Goal: Information Seeking & Learning: Learn about a topic

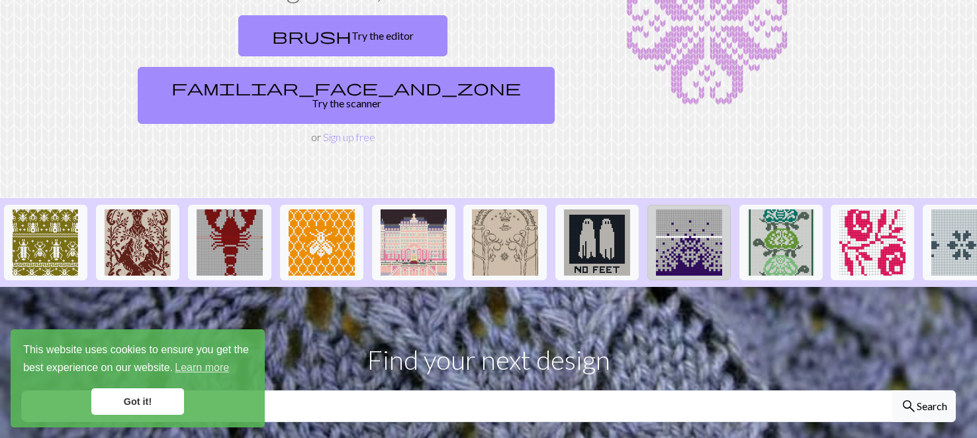
scroll to position [161, 0]
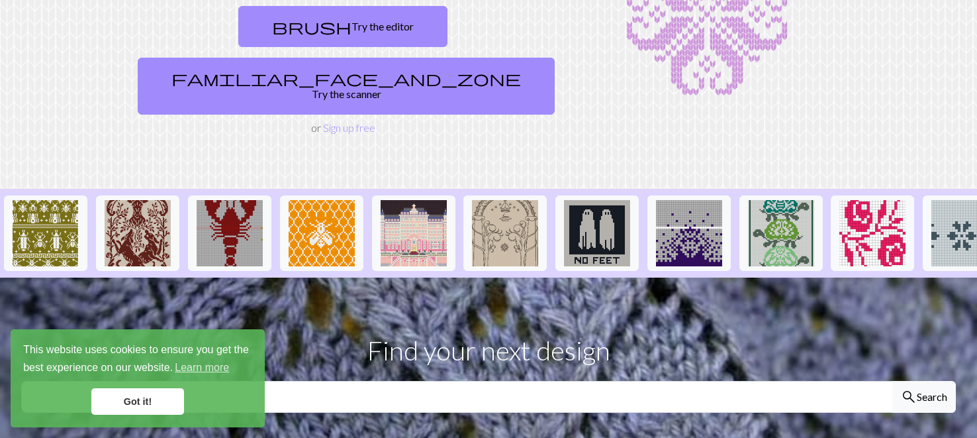
click at [147, 402] on link "Got it!" at bounding box center [137, 401] width 93 height 26
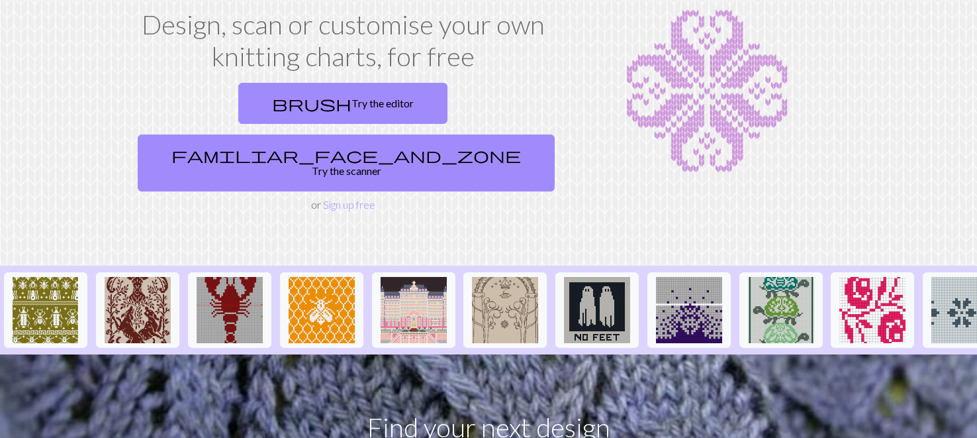
scroll to position [0, 0]
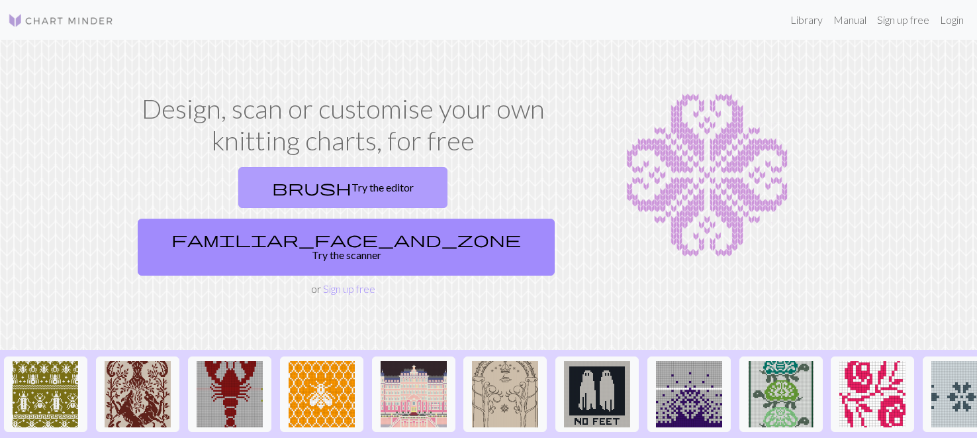
click at [238, 193] on link "brush Try the editor" at bounding box center [342, 187] width 209 height 41
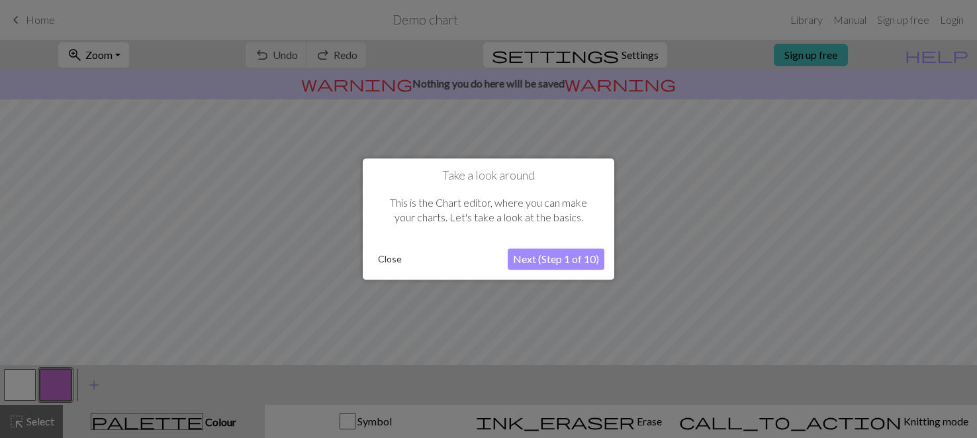
click at [381, 259] on button "Close" at bounding box center [390, 259] width 34 height 20
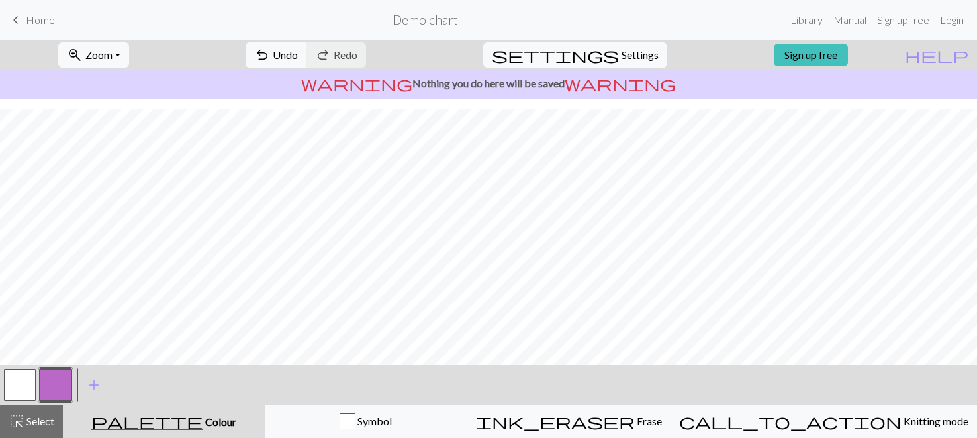
scroll to position [217, 0]
click at [626, 52] on span "Settings" at bounding box center [640, 55] width 37 height 16
select select "aran"
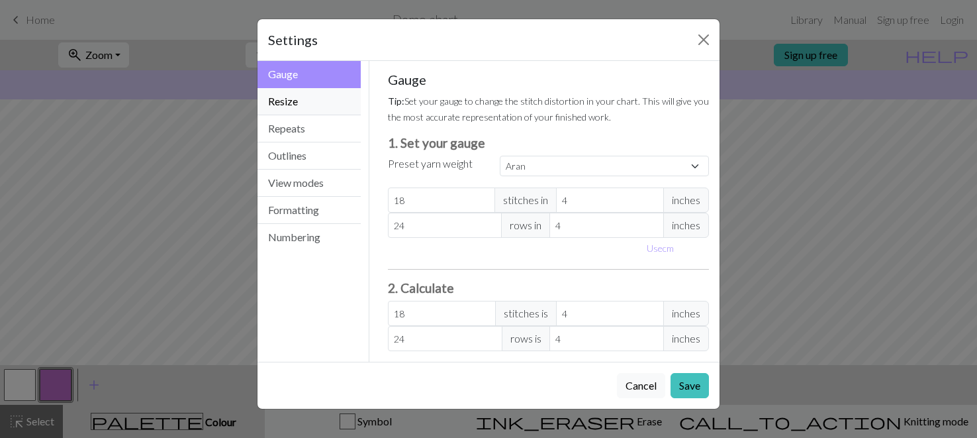
click at [279, 107] on button "Resize" at bounding box center [309, 101] width 103 height 27
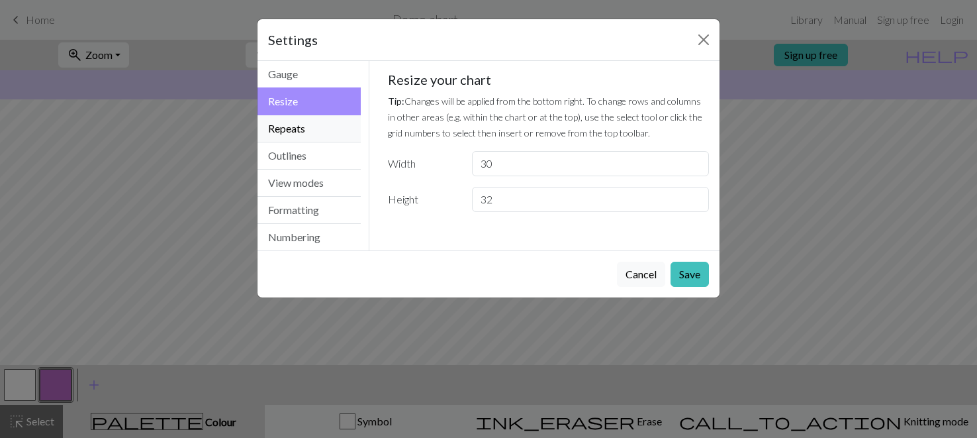
click at [307, 131] on button "Repeats" at bounding box center [309, 128] width 103 height 27
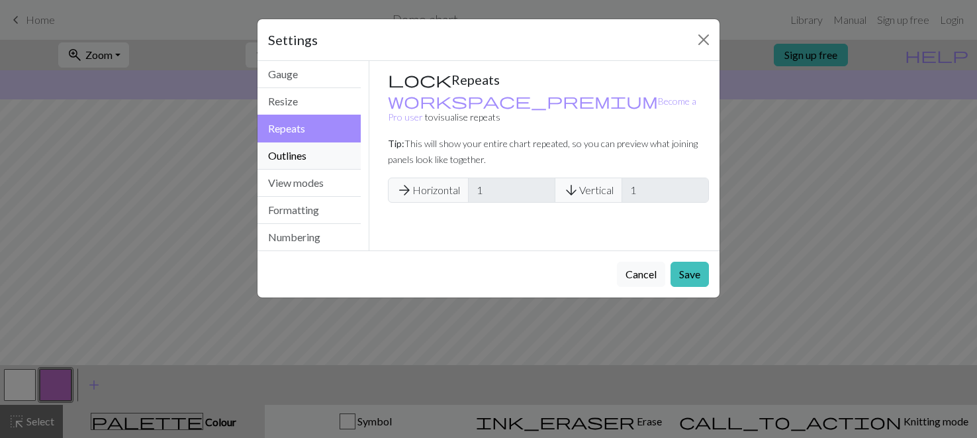
click at [306, 148] on button "Outlines" at bounding box center [309, 155] width 103 height 27
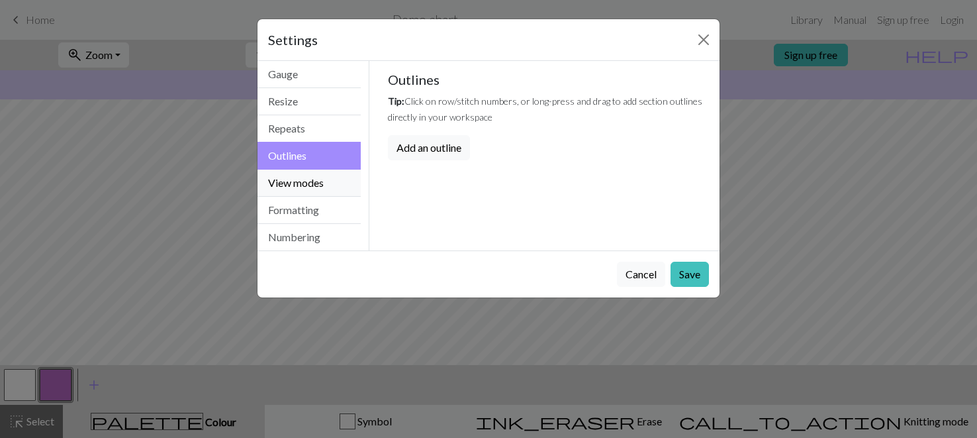
click at [304, 186] on button "View modes" at bounding box center [309, 182] width 103 height 27
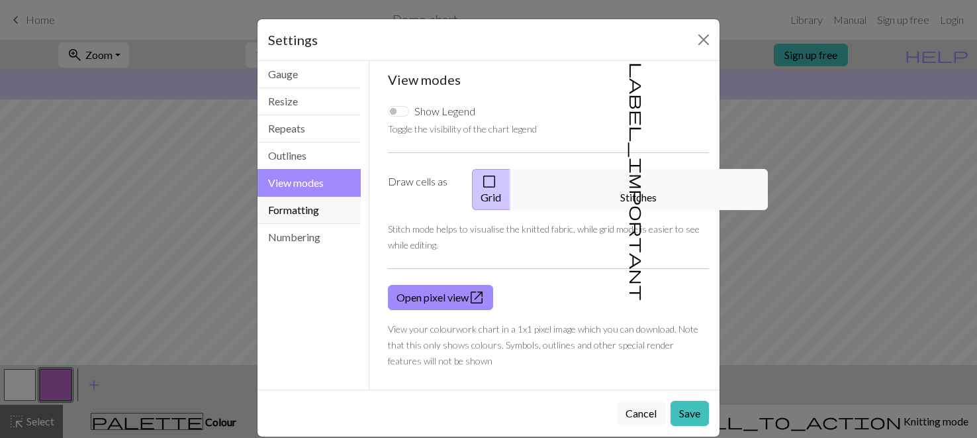
click at [306, 199] on button "Formatting" at bounding box center [309, 210] width 103 height 27
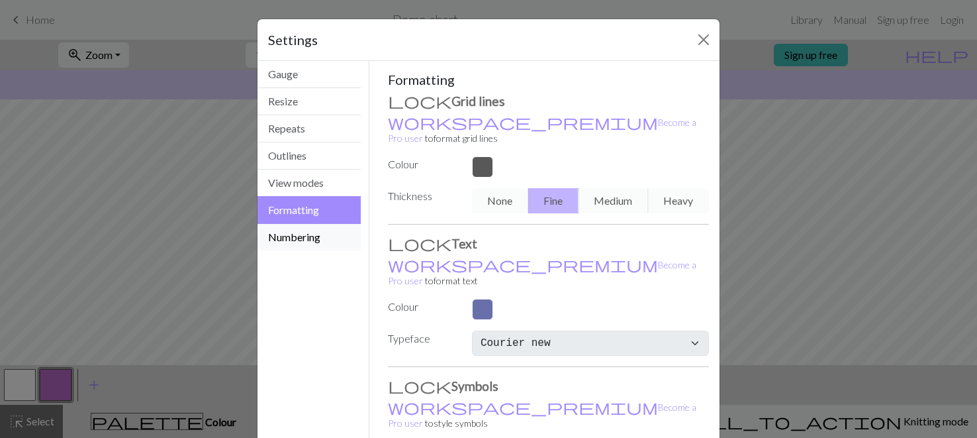
click at [305, 224] on button "Numbering" at bounding box center [309, 237] width 103 height 26
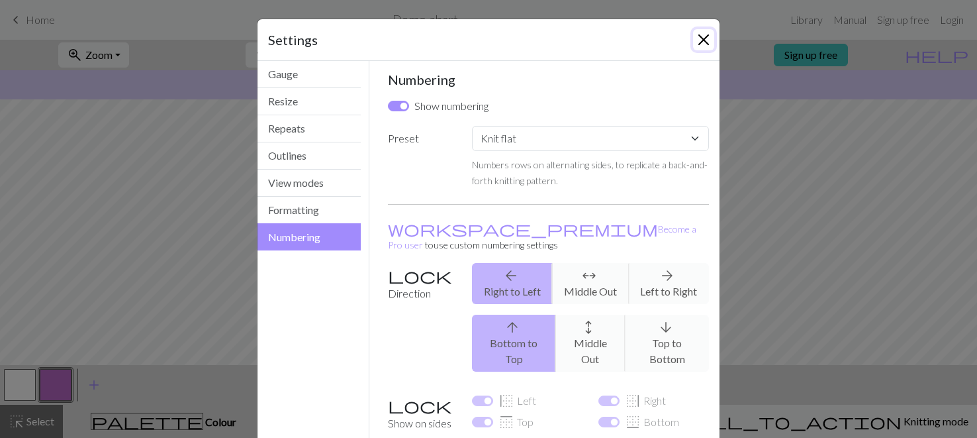
click at [709, 41] on button "Close" at bounding box center [703, 39] width 21 height 21
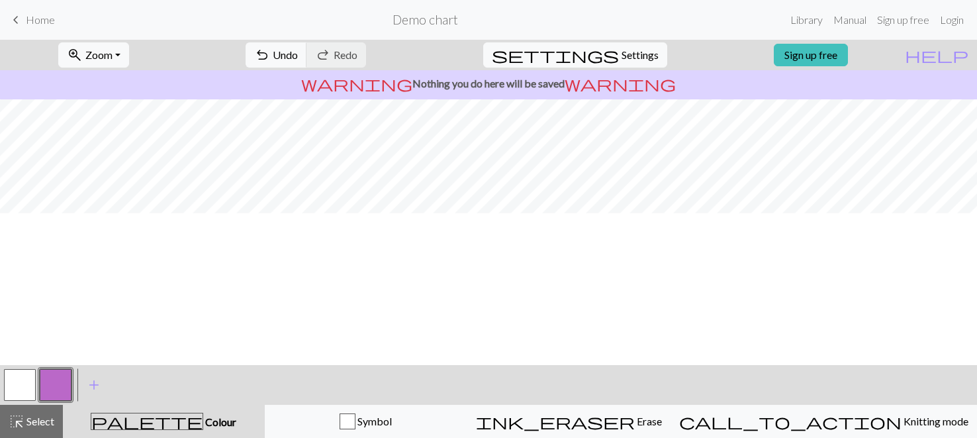
scroll to position [0, 0]
click at [36, 20] on span "Home" at bounding box center [40, 19] width 29 height 13
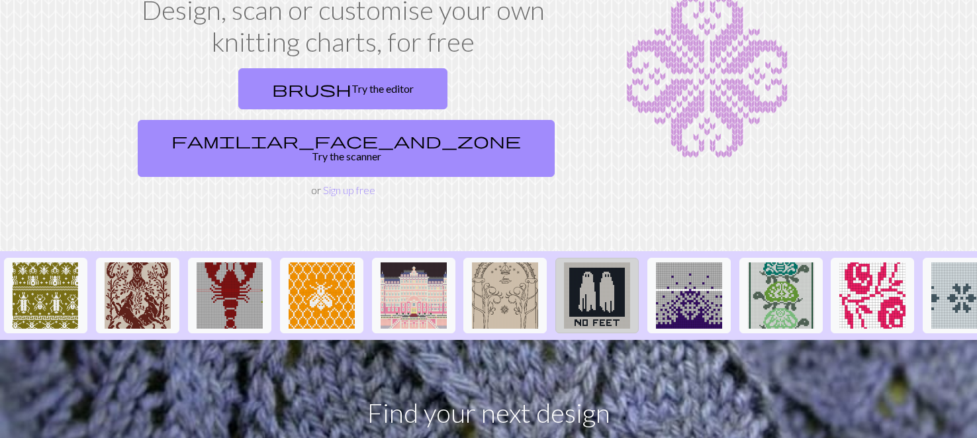
scroll to position [105, 0]
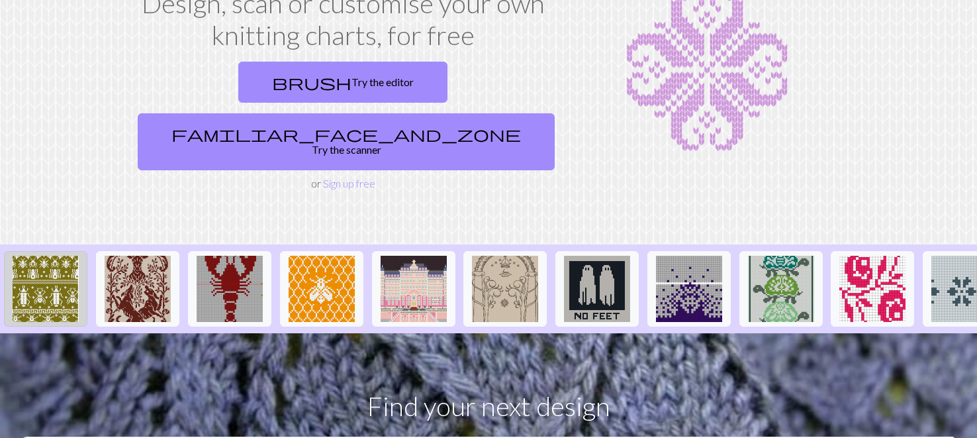
click at [64, 256] on img at bounding box center [46, 289] width 66 height 66
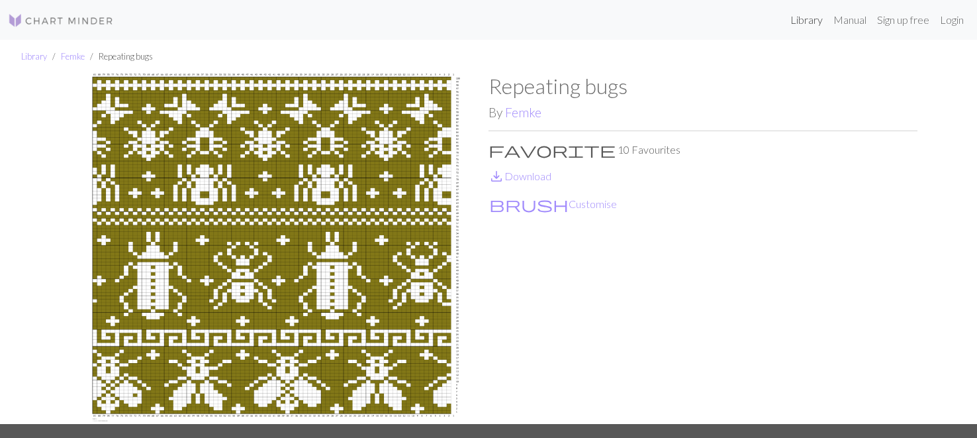
click at [802, 21] on link "Library" at bounding box center [806, 20] width 43 height 26
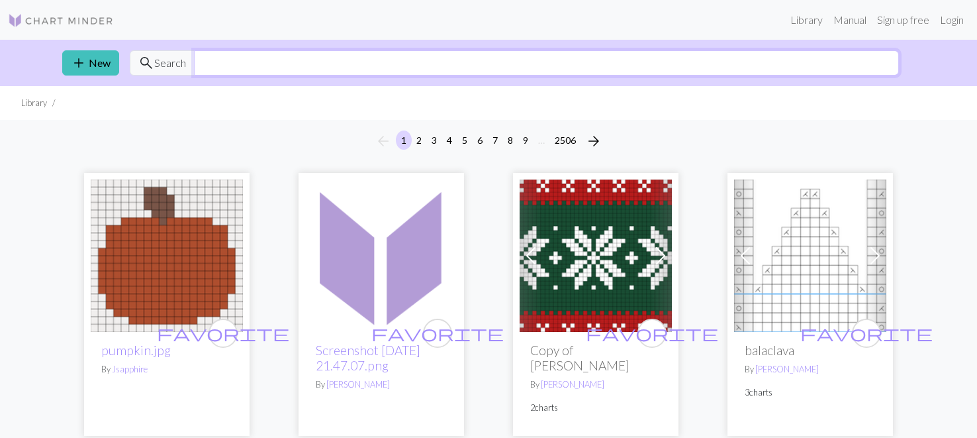
click at [414, 60] on input "text" at bounding box center [546, 62] width 705 height 25
type input "cat"
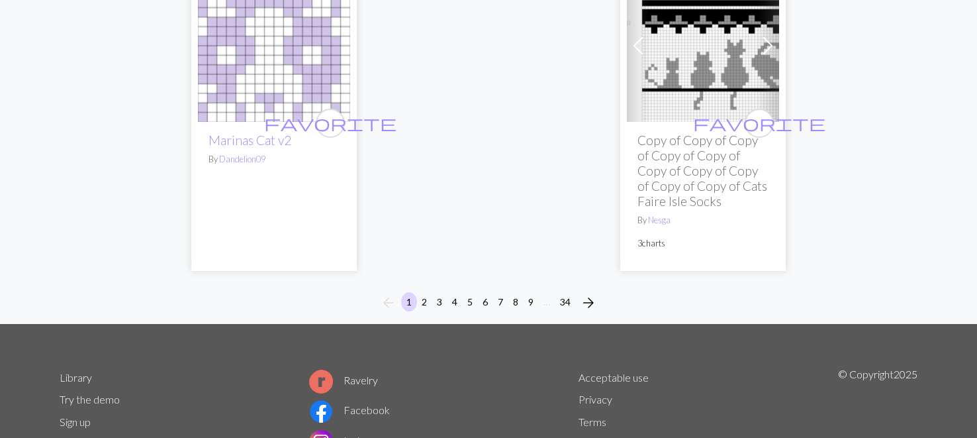
scroll to position [3850, 0]
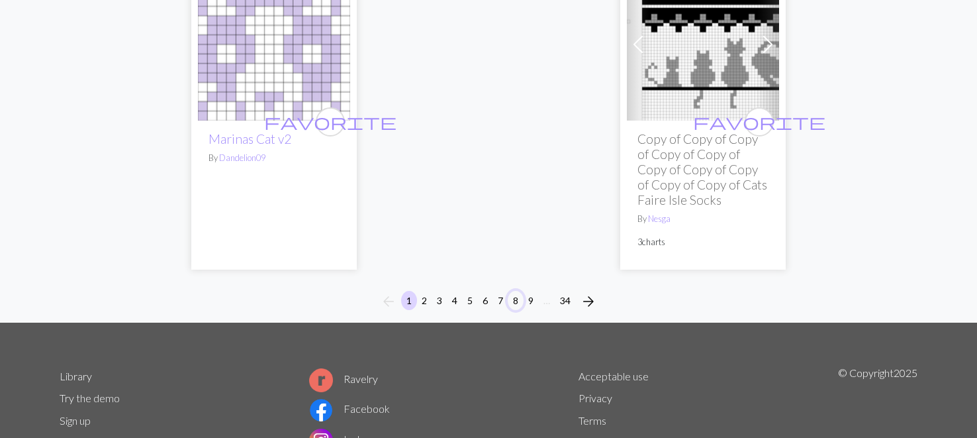
click at [518, 291] on button "8" at bounding box center [516, 300] width 16 height 19
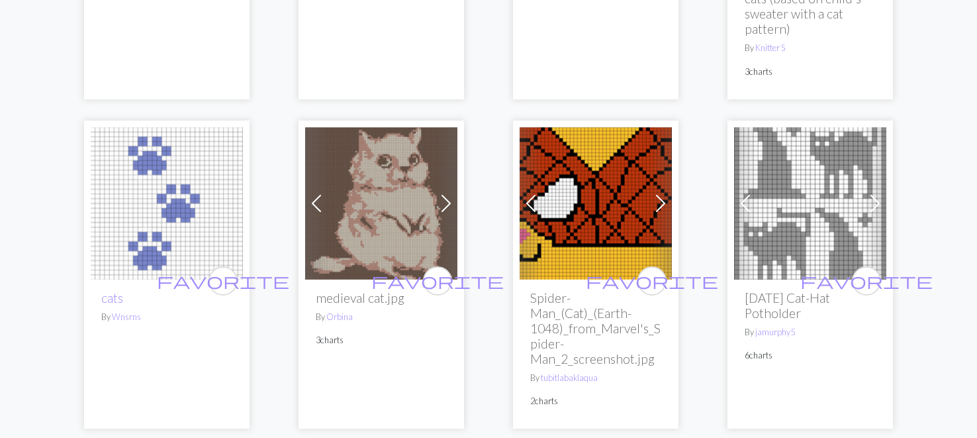
scroll to position [310, 0]
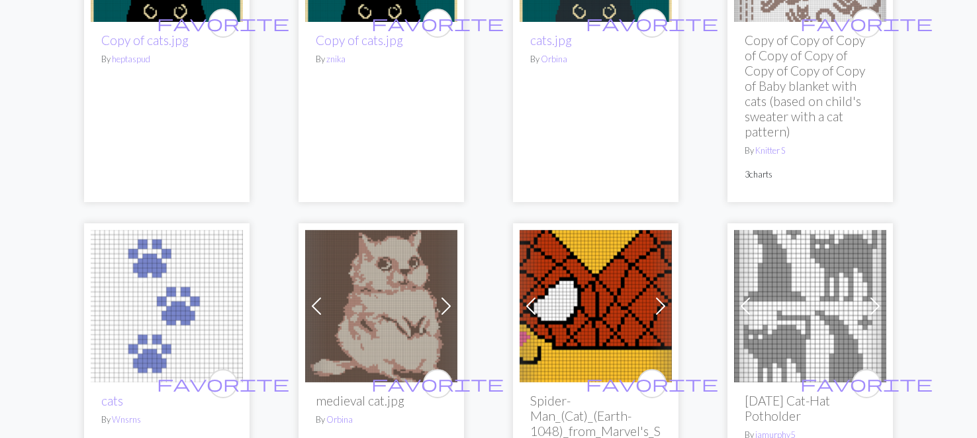
click at [389, 269] on img at bounding box center [381, 306] width 152 height 152
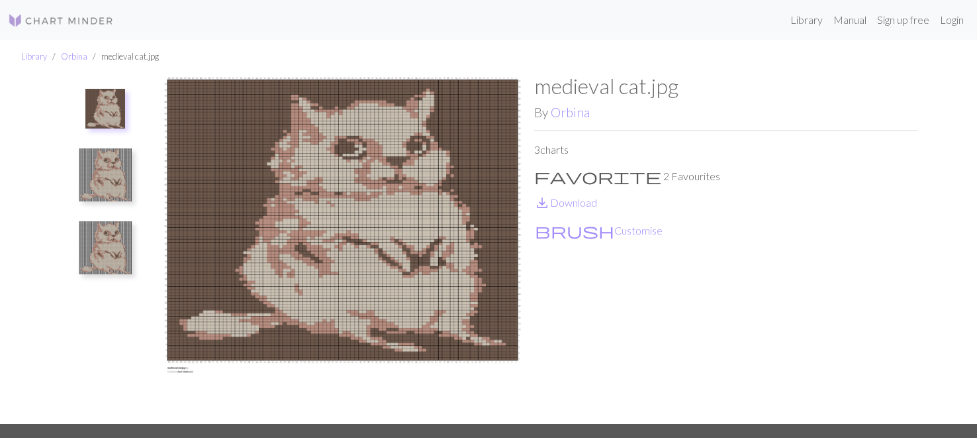
click at [107, 183] on img at bounding box center [105, 174] width 53 height 53
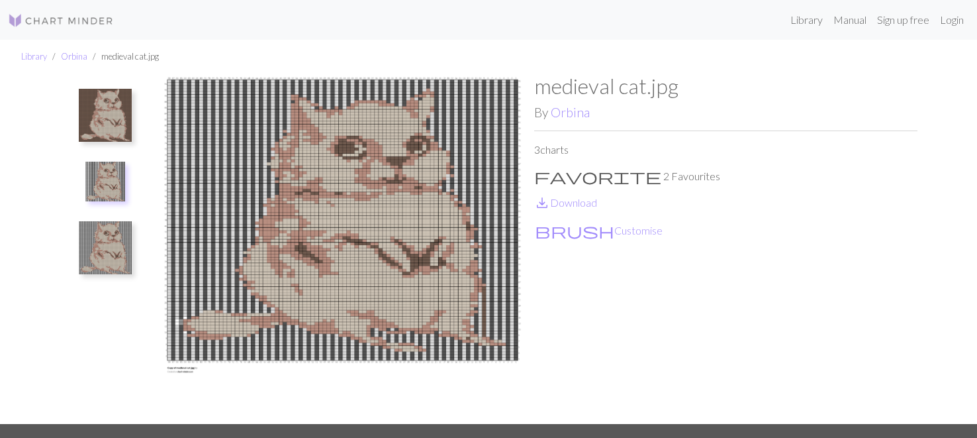
click at [103, 234] on img at bounding box center [105, 247] width 53 height 53
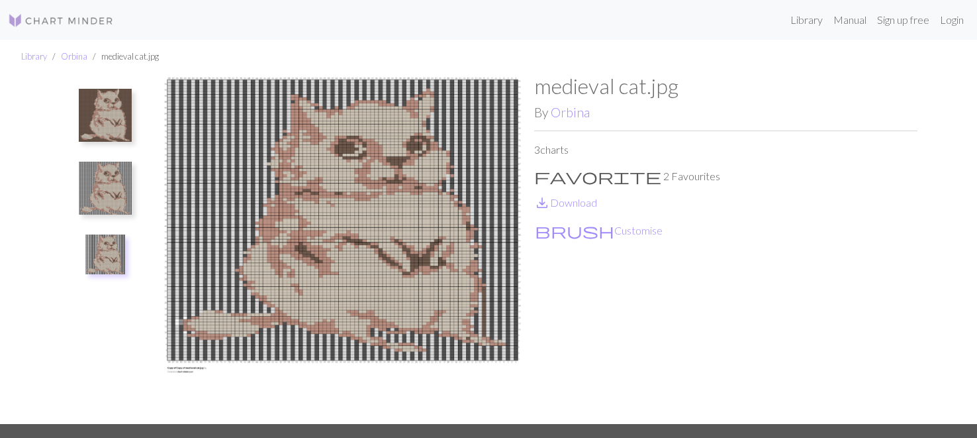
click at [108, 114] on img at bounding box center [105, 115] width 53 height 53
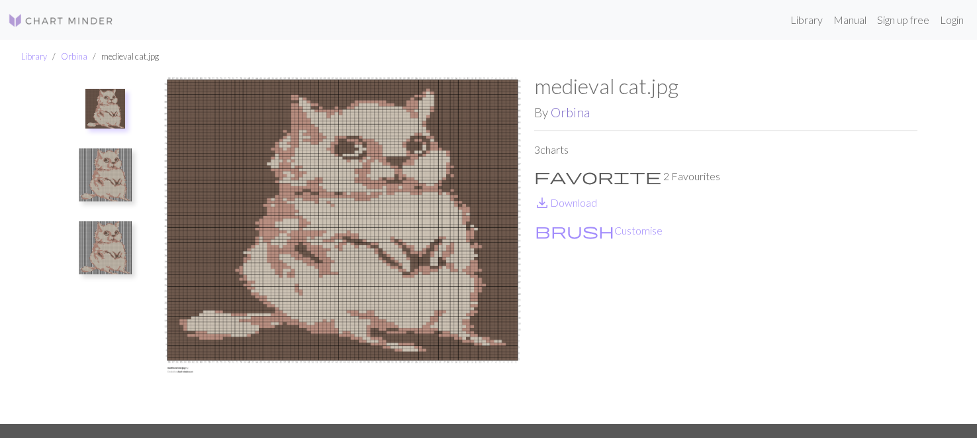
click at [572, 113] on link "Orbina" at bounding box center [570, 112] width 39 height 15
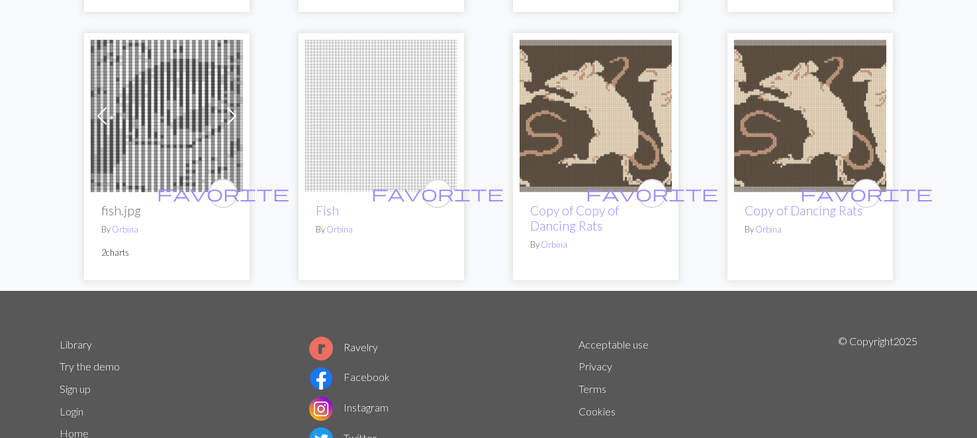
scroll to position [475, 0]
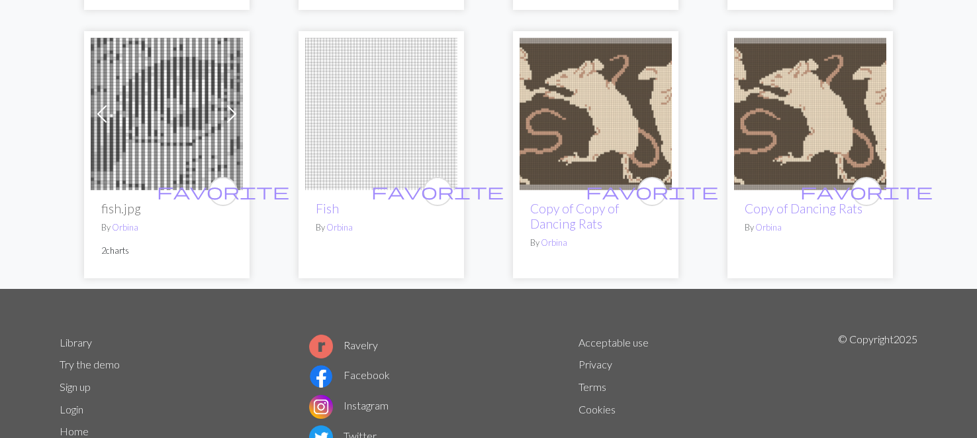
click at [579, 113] on img at bounding box center [596, 114] width 152 height 152
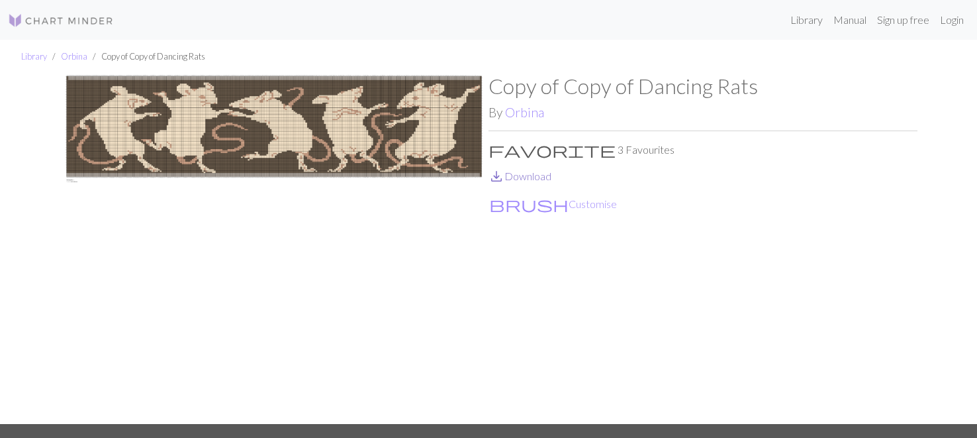
click at [528, 177] on link "save_alt Download" at bounding box center [520, 175] width 63 height 13
click at [64, 18] on img at bounding box center [61, 21] width 106 height 16
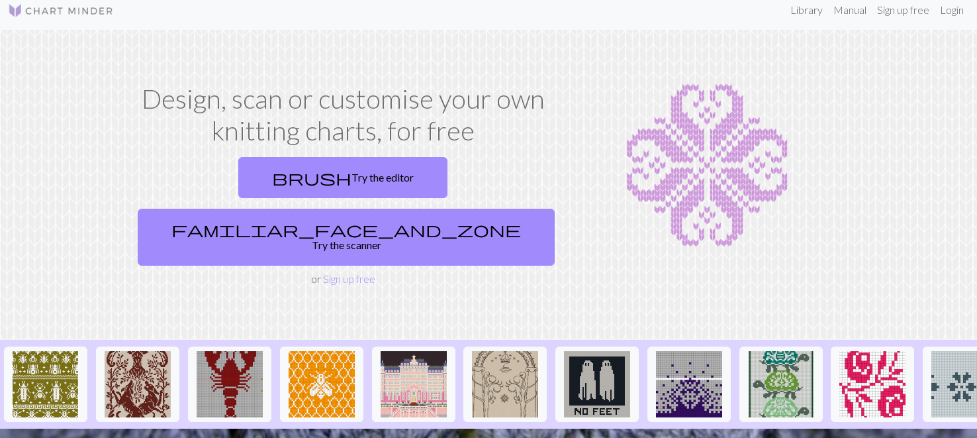
scroll to position [20, 0]
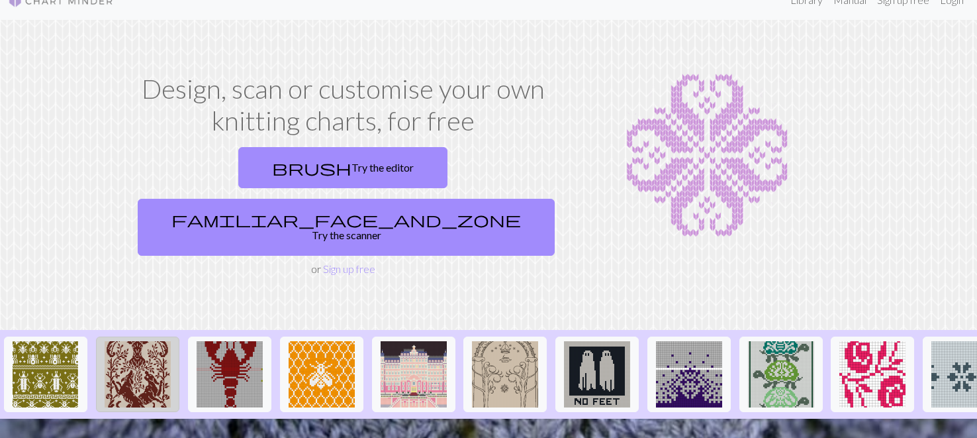
click at [124, 341] on img at bounding box center [138, 374] width 66 height 66
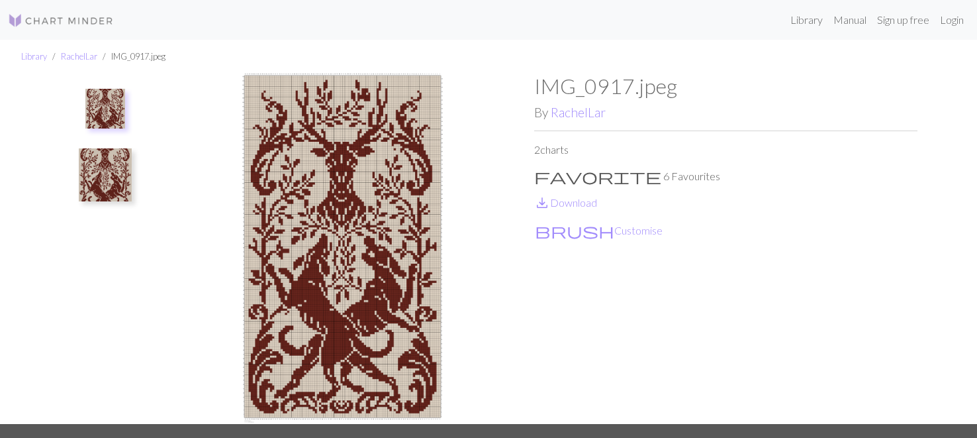
click at [107, 185] on img at bounding box center [105, 174] width 53 height 53
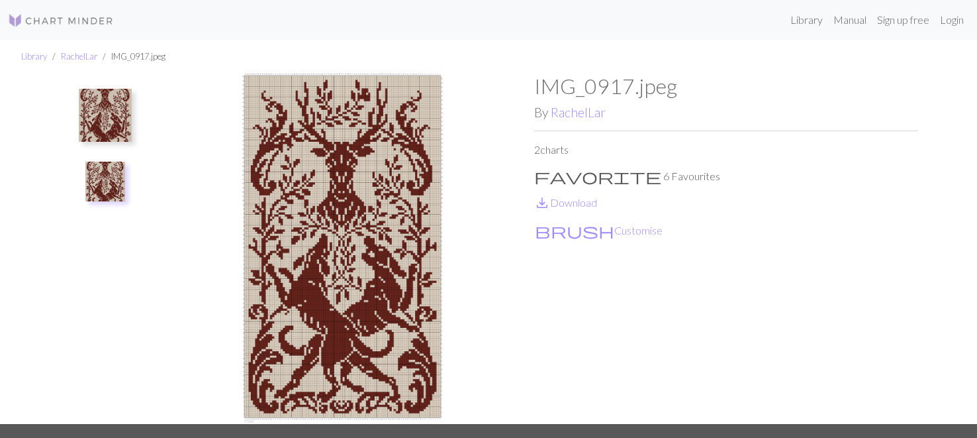
click at [107, 18] on img at bounding box center [61, 21] width 106 height 16
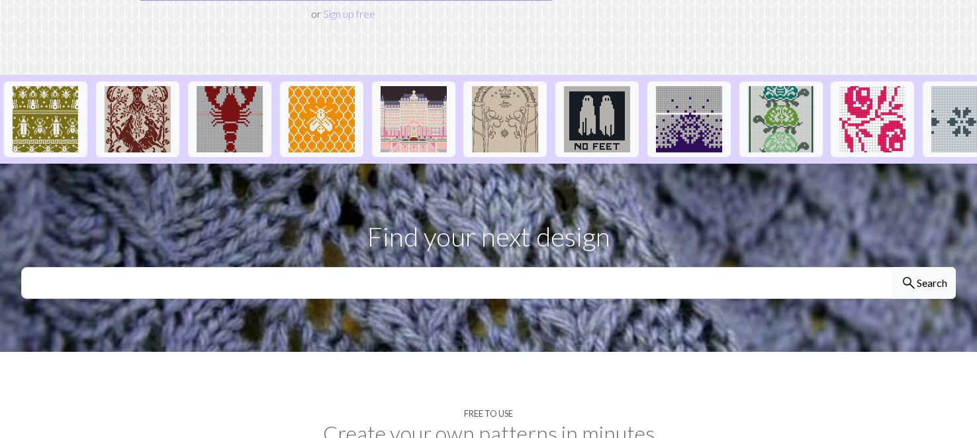
scroll to position [293, 0]
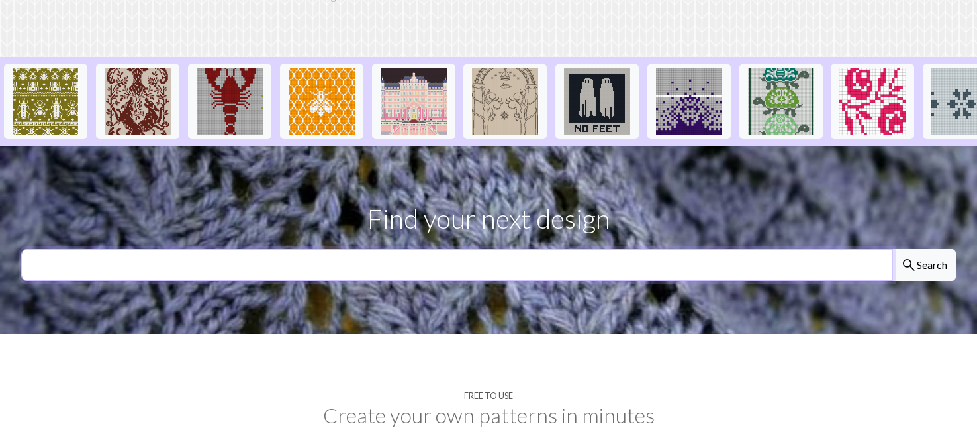
click at [618, 249] on input "text" at bounding box center [457, 265] width 872 height 32
type input "rat"
click at [892, 249] on button "search Search" at bounding box center [924, 265] width 64 height 32
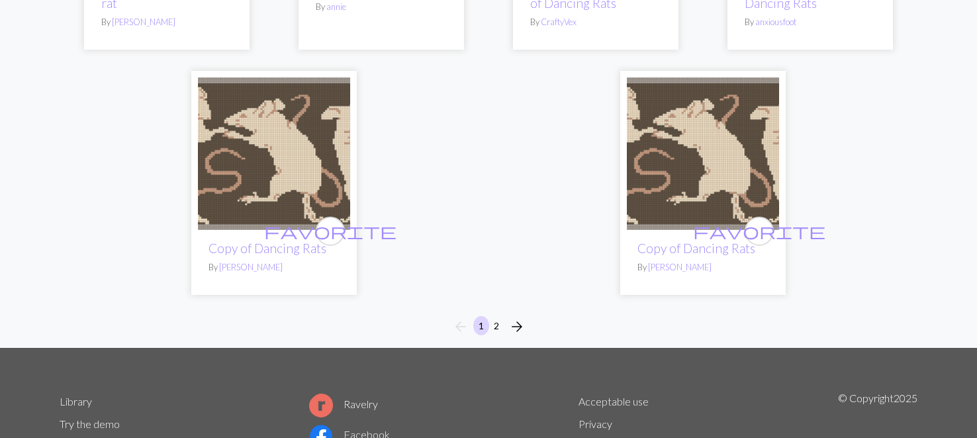
scroll to position [3349, 0]
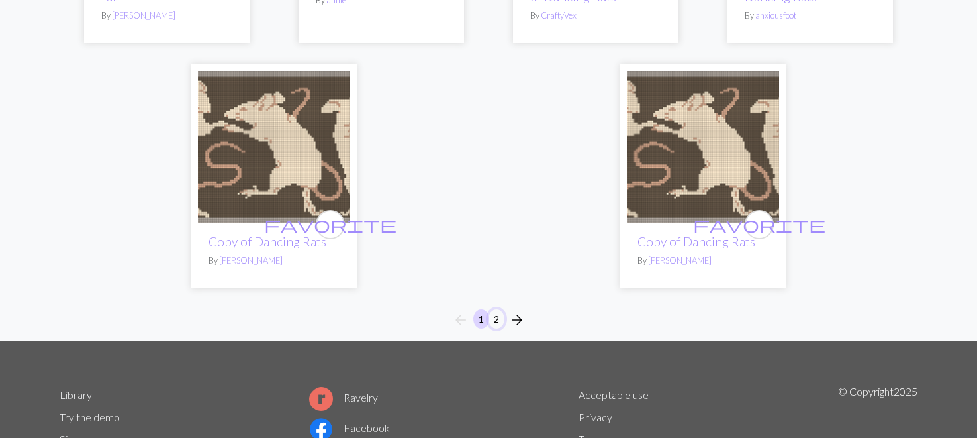
click at [496, 309] on button "2" at bounding box center [497, 318] width 16 height 19
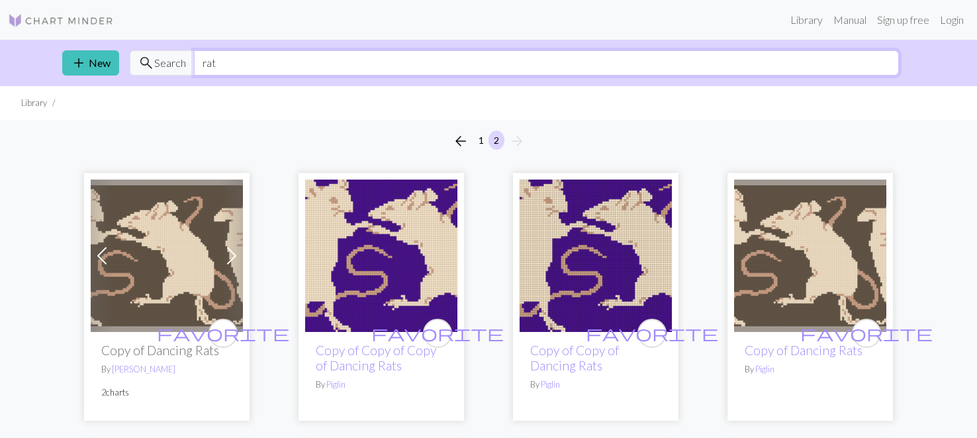
drag, startPoint x: 252, startPoint y: 68, endPoint x: 120, endPoint y: 77, distance: 132.1
click at [121, 77] on div "add New search Search rat" at bounding box center [489, 63] width 874 height 46
type input "frog"
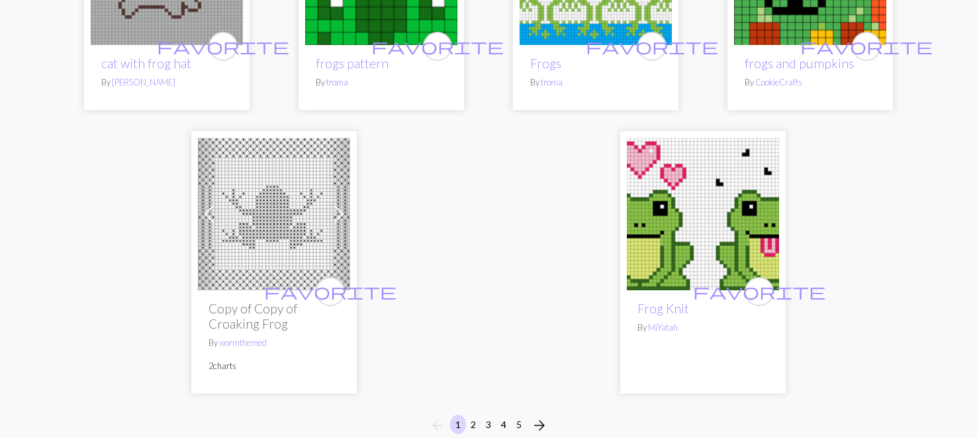
scroll to position [3498, 0]
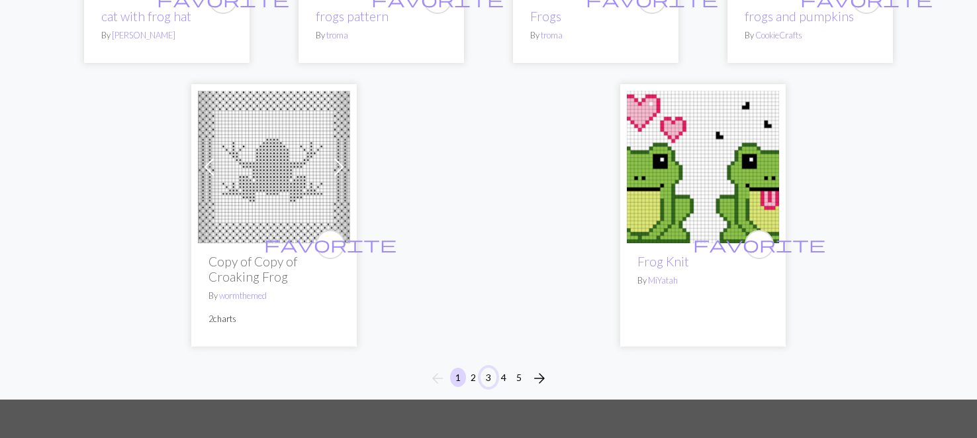
click at [490, 367] on button "3" at bounding box center [489, 376] width 16 height 19
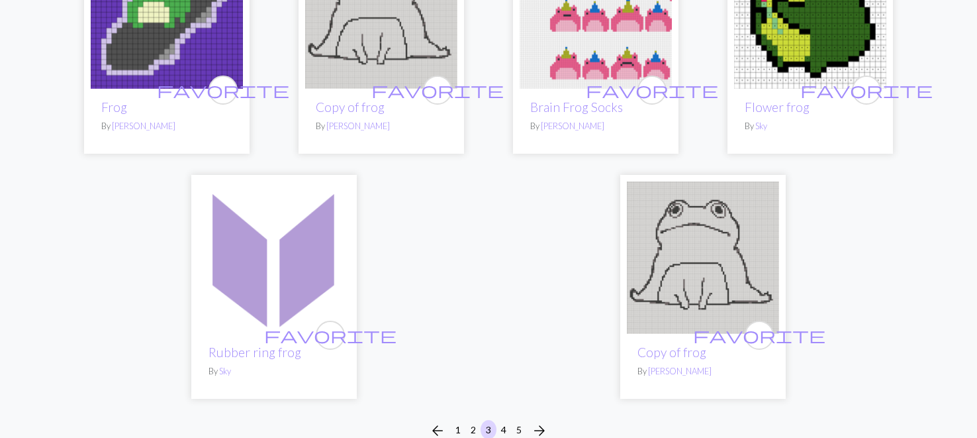
scroll to position [3356, 0]
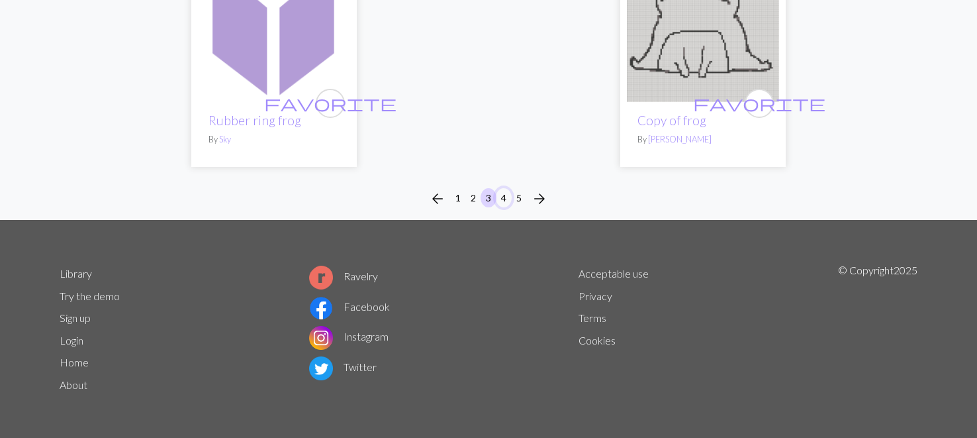
click at [507, 195] on button "4" at bounding box center [504, 197] width 16 height 19
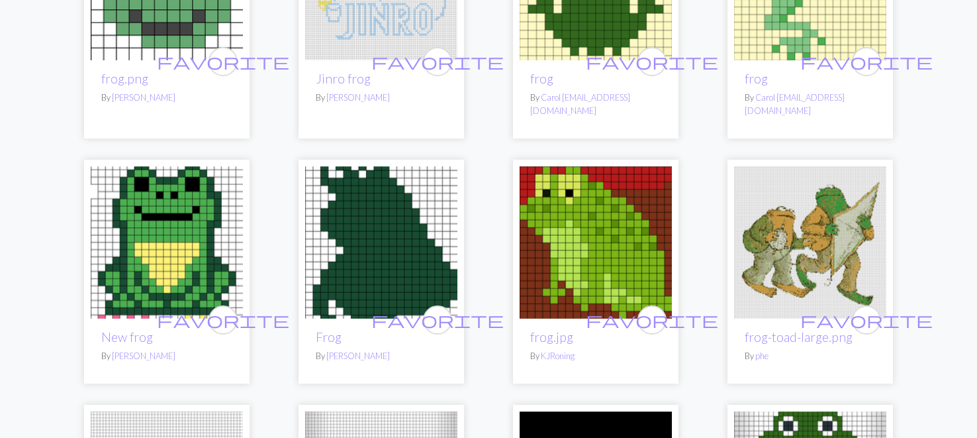
scroll to position [1122, 0]
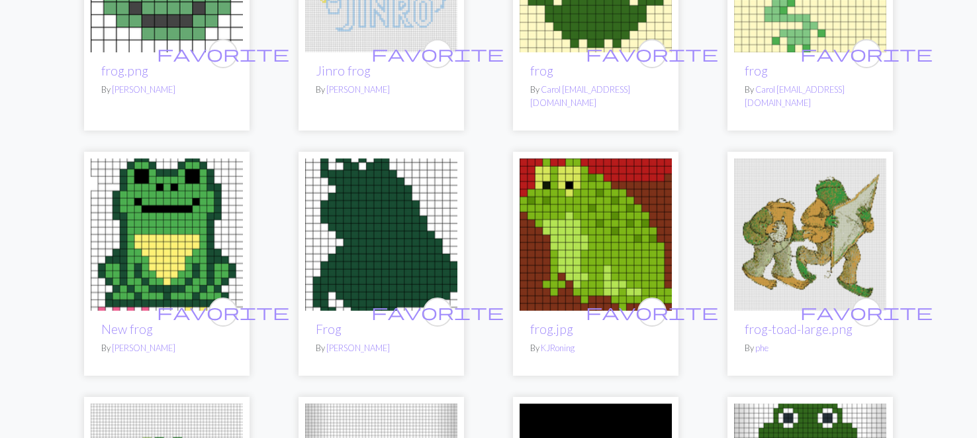
click at [800, 222] on img at bounding box center [810, 234] width 152 height 152
